Goal: Task Accomplishment & Management: Use online tool/utility

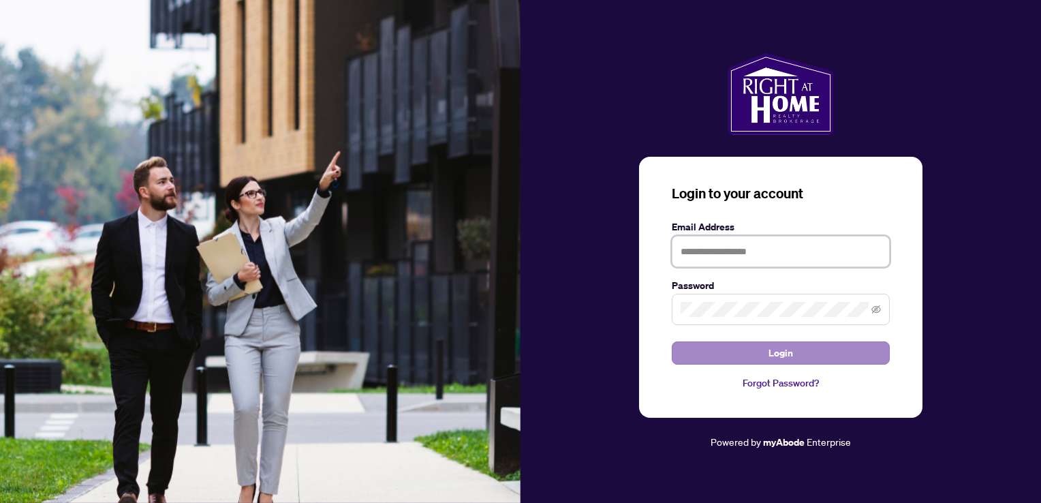
type input "**********"
click at [782, 347] on span "Login" at bounding box center [781, 353] width 25 height 22
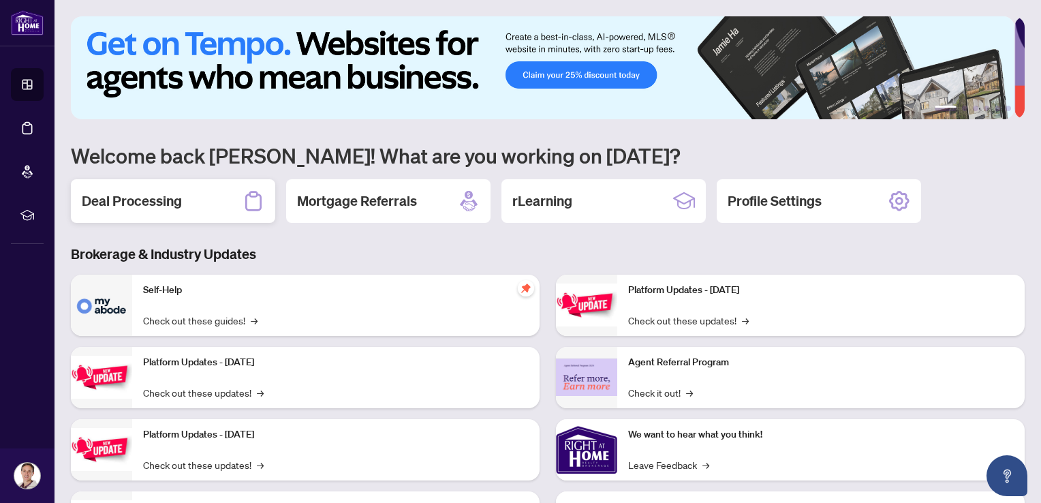
click at [179, 197] on h2 "Deal Processing" at bounding box center [132, 201] width 100 height 19
